Goal: Task Accomplishment & Management: Use online tool/utility

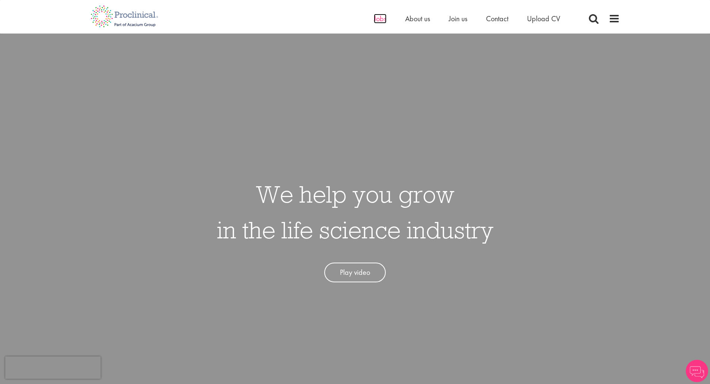
click at [377, 18] on span "Jobs" at bounding box center [380, 19] width 13 height 10
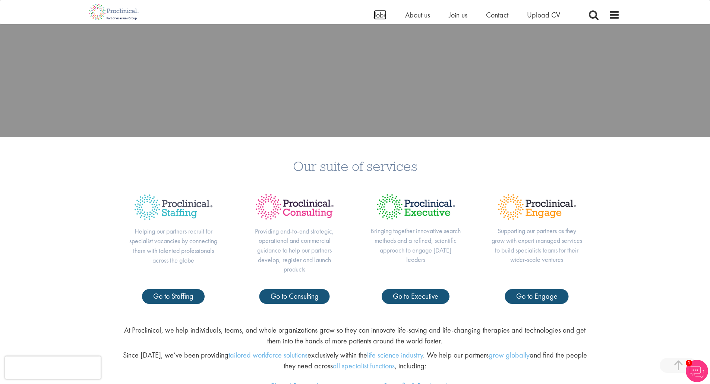
scroll to position [372, 0]
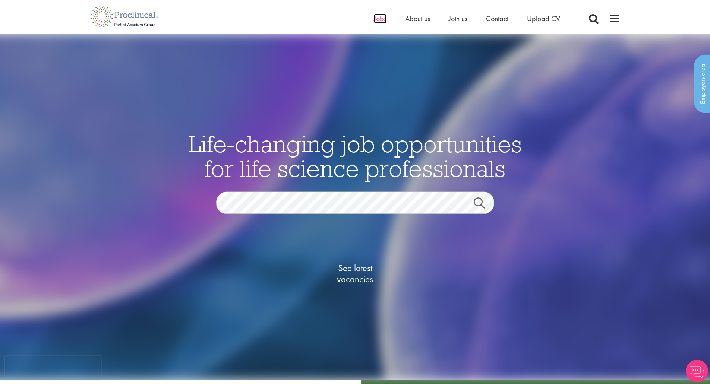
click at [377, 21] on span "Jobs" at bounding box center [380, 19] width 13 height 10
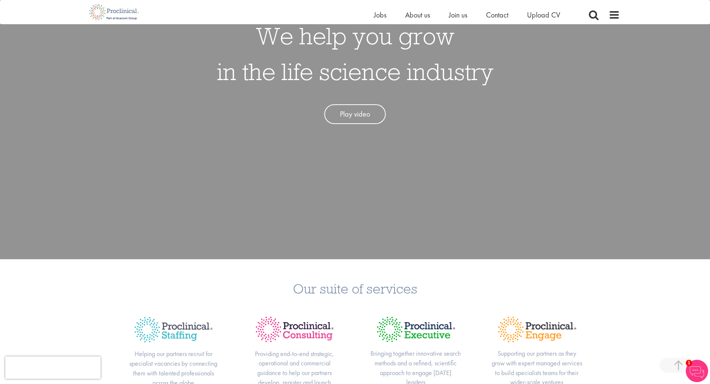
scroll to position [37, 0]
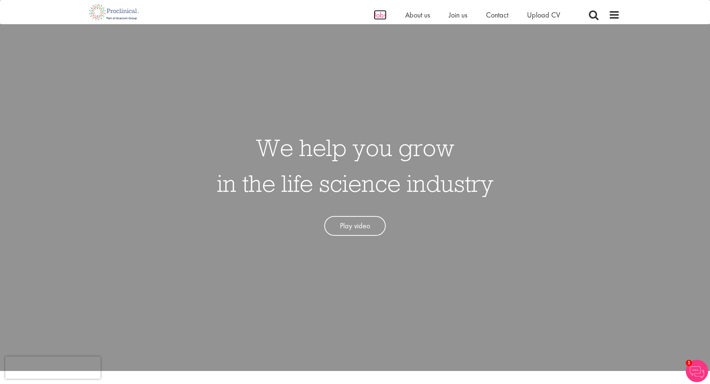
click at [378, 13] on span "Jobs" at bounding box center [380, 15] width 13 height 10
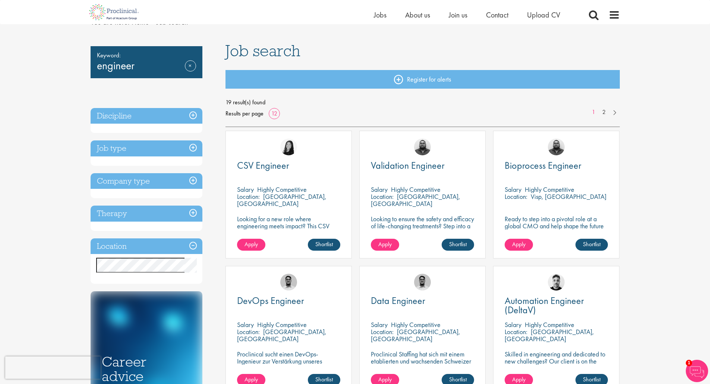
scroll to position [74, 0]
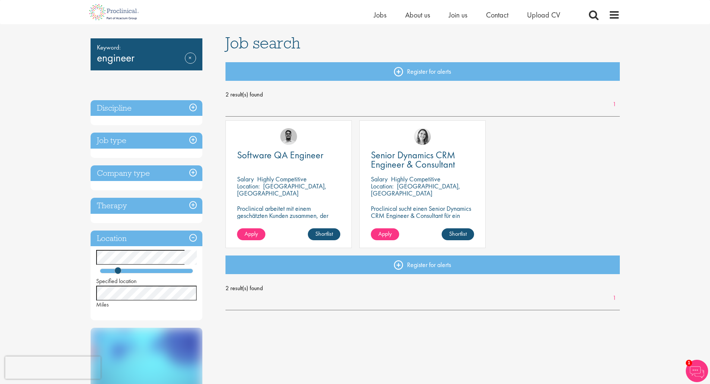
scroll to position [37, 0]
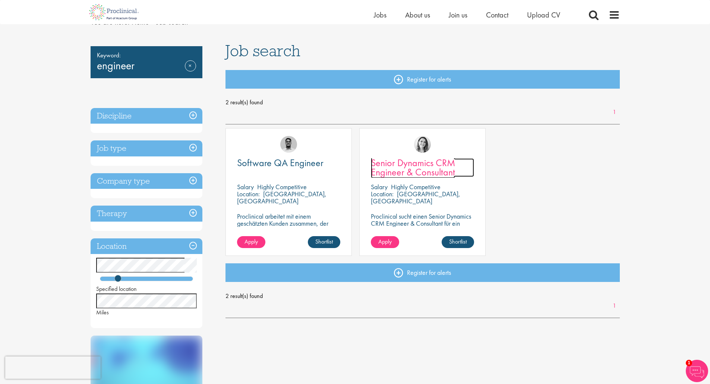
click at [416, 171] on span "Senior Dynamics CRM Engineer & Consultant" at bounding box center [413, 167] width 84 height 22
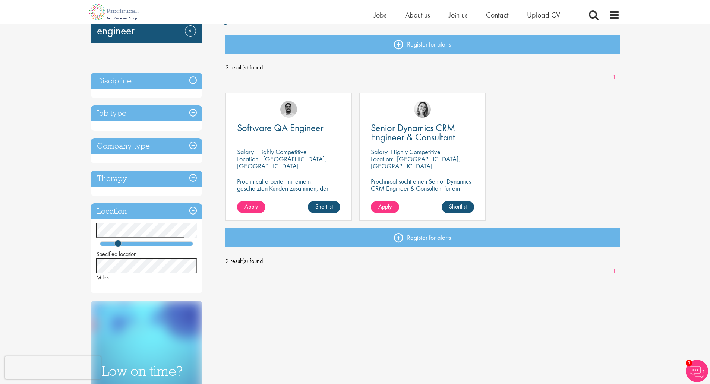
scroll to position [37, 0]
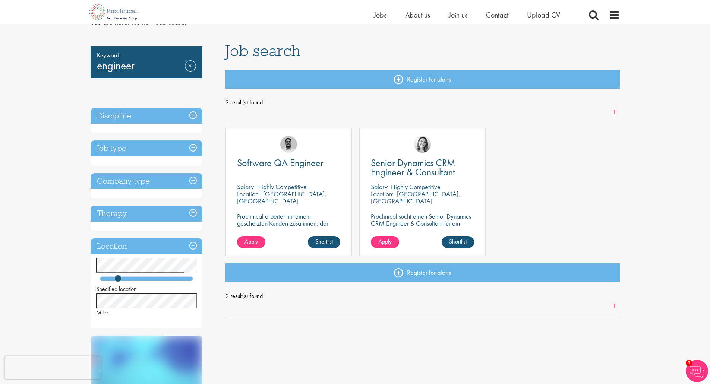
click at [286, 99] on span "2 result(s) found" at bounding box center [422, 102] width 394 height 11
click at [188, 65] on link "Remove" at bounding box center [190, 71] width 11 height 22
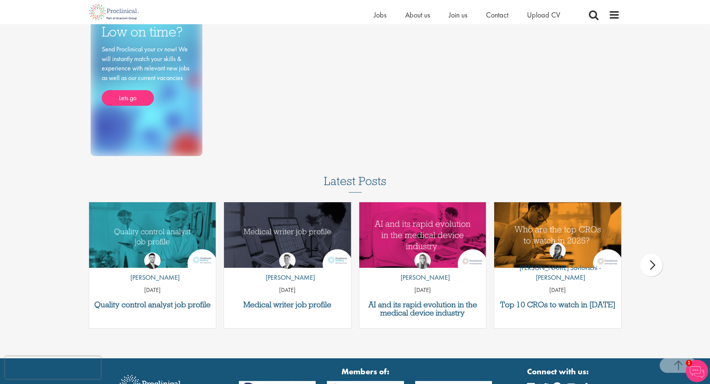
scroll to position [495, 0]
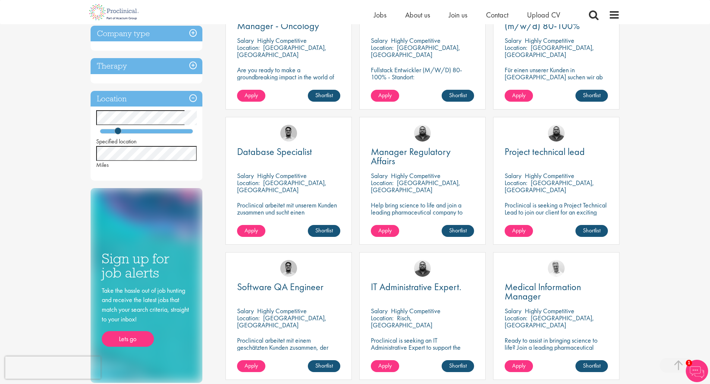
scroll to position [112, 0]
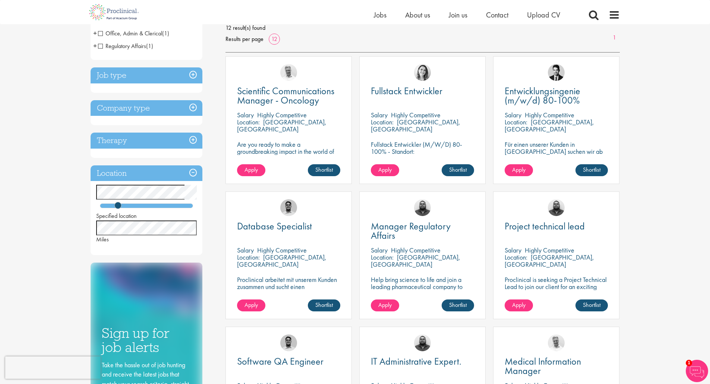
click at [537, 114] on p "Highly Competitive" at bounding box center [549, 115] width 50 height 9
click at [528, 90] on span "Entwicklungsingenie (m/w/d) 80-100%" at bounding box center [542, 96] width 76 height 22
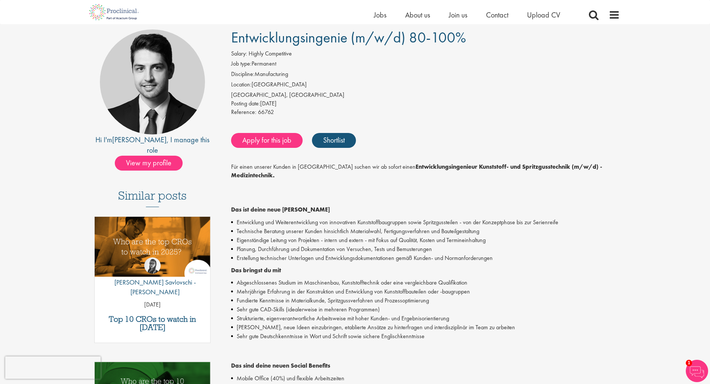
scroll to position [37, 0]
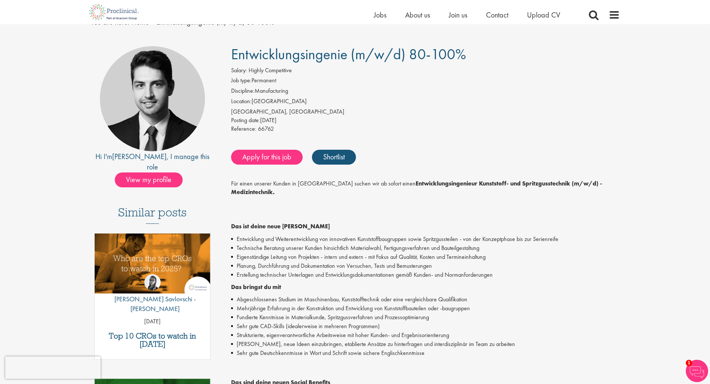
click at [264, 110] on div "[GEOGRAPHIC_DATA], [GEOGRAPHIC_DATA]" at bounding box center [425, 112] width 388 height 9
click at [267, 91] on li "Discipline: Manufacturing" at bounding box center [425, 92] width 388 height 10
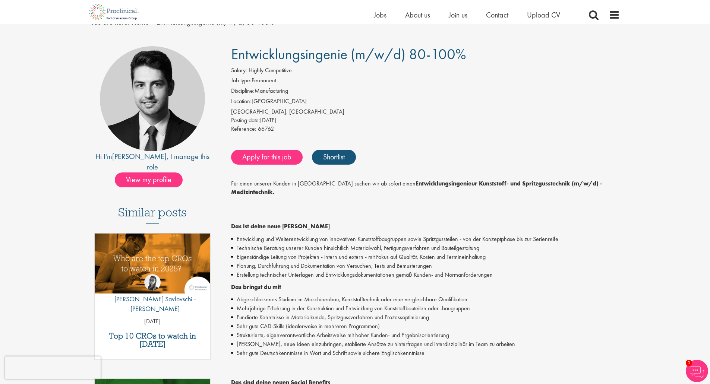
click at [267, 91] on li "Discipline: Manufacturing" at bounding box center [425, 92] width 388 height 10
click at [256, 82] on li "Job type: Permanent" at bounding box center [425, 81] width 388 height 10
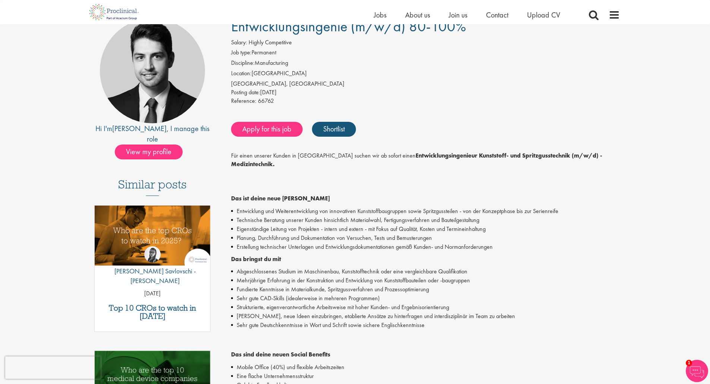
scroll to position [186, 0]
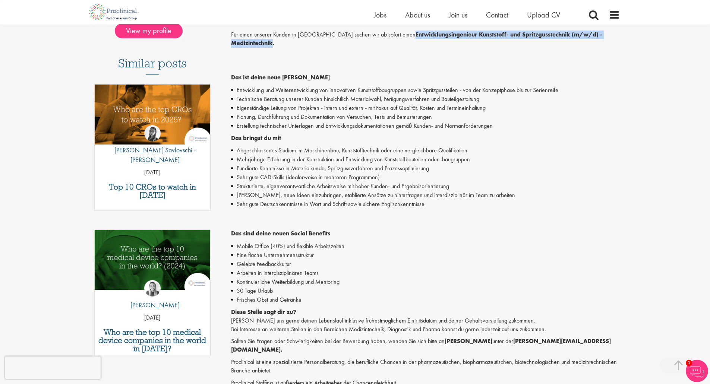
drag, startPoint x: 374, startPoint y: 36, endPoint x: 605, endPoint y: 36, distance: 231.3
click at [602, 36] on strong "Entwicklungsingenieur Kunststoff- und Spritzgusstechnik (m/w/d) - Medizintechni…" at bounding box center [416, 39] width 371 height 16
copy strong "Entwicklungsingenieur Kunststoff- und Spritzgusstechnik (m/w/d) - Medizintechnik"
